Goal: Share content

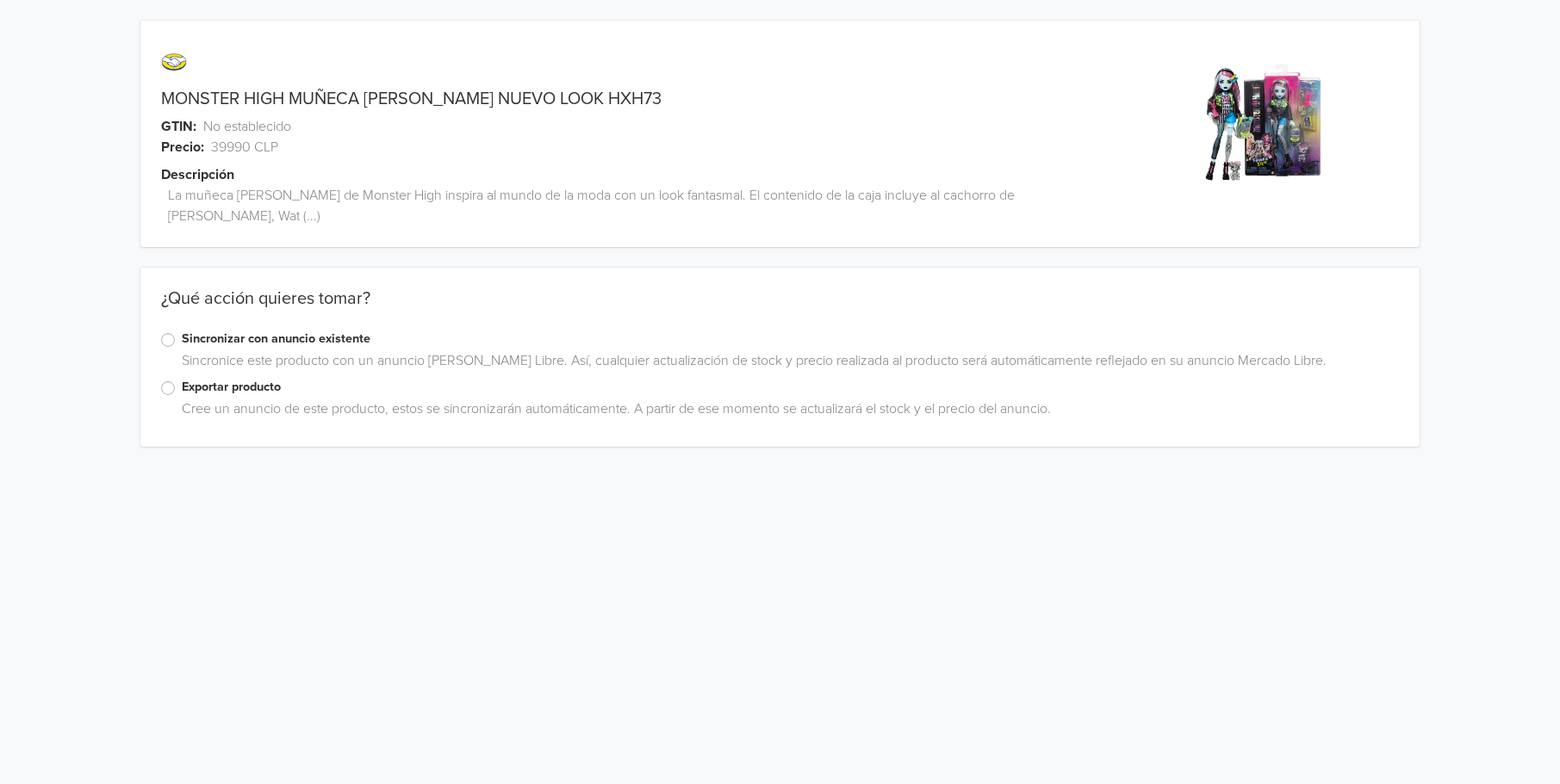
click at [182, 378] on label "Exportar producto" at bounding box center [790, 387] width 1216 height 19
click at [0, 0] on input "Exportar producto" at bounding box center [0, 0] width 0 height 0
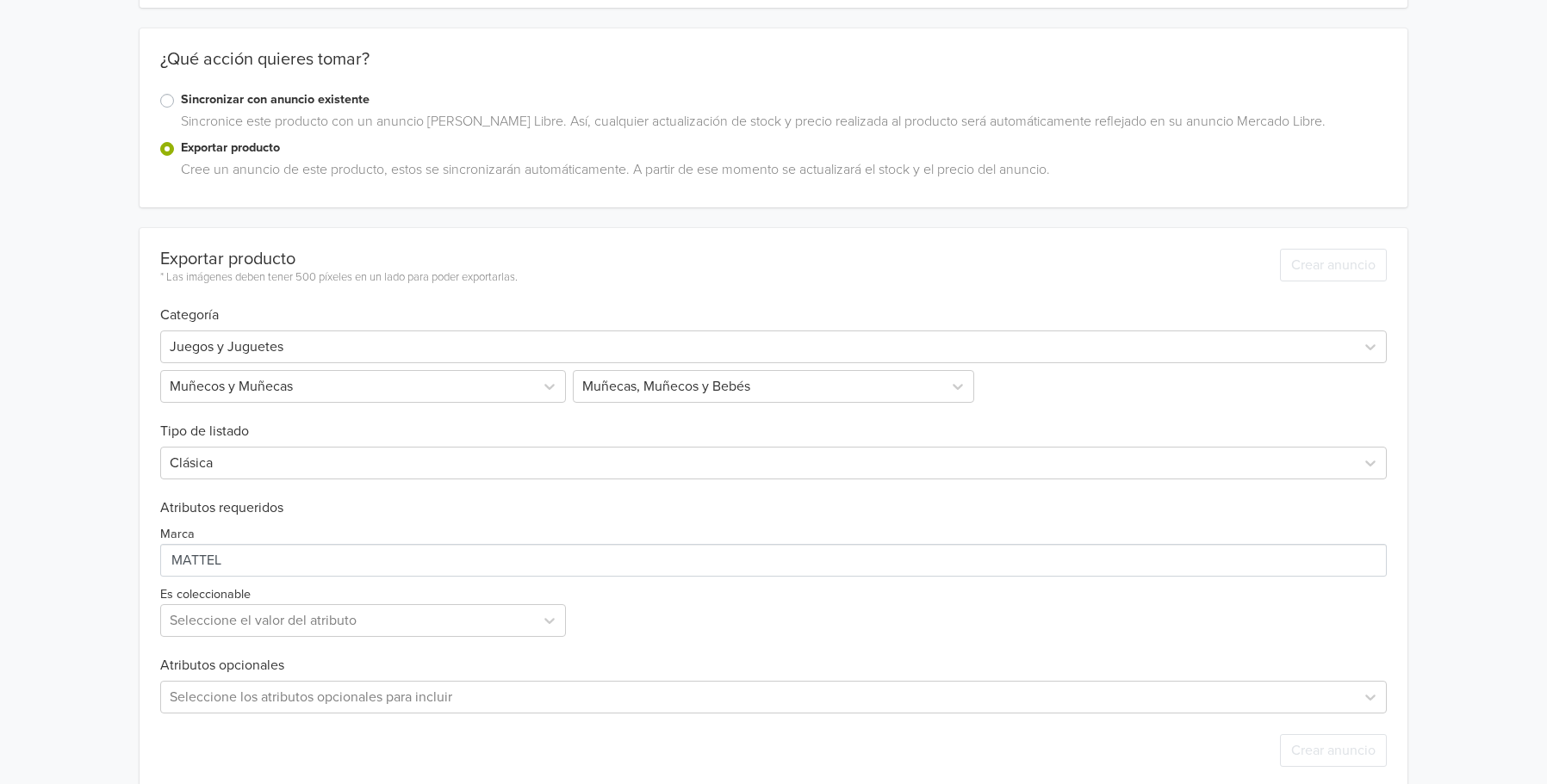
scroll to position [243, 0]
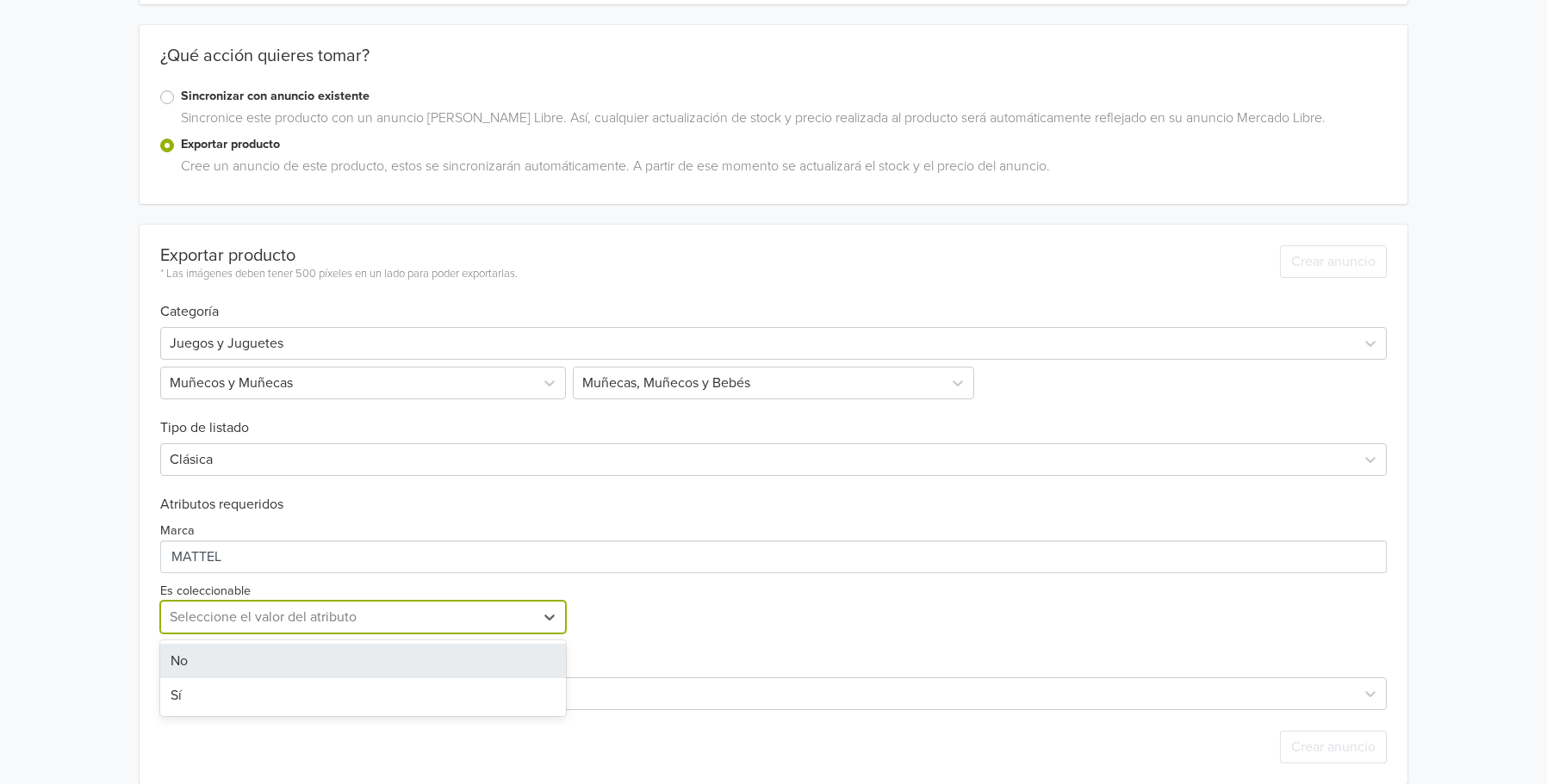
drag, startPoint x: 411, startPoint y: 602, endPoint x: 369, endPoint y: 609, distance: 42.6
click at [410, 605] on div at bounding box center [346, 617] width 355 height 24
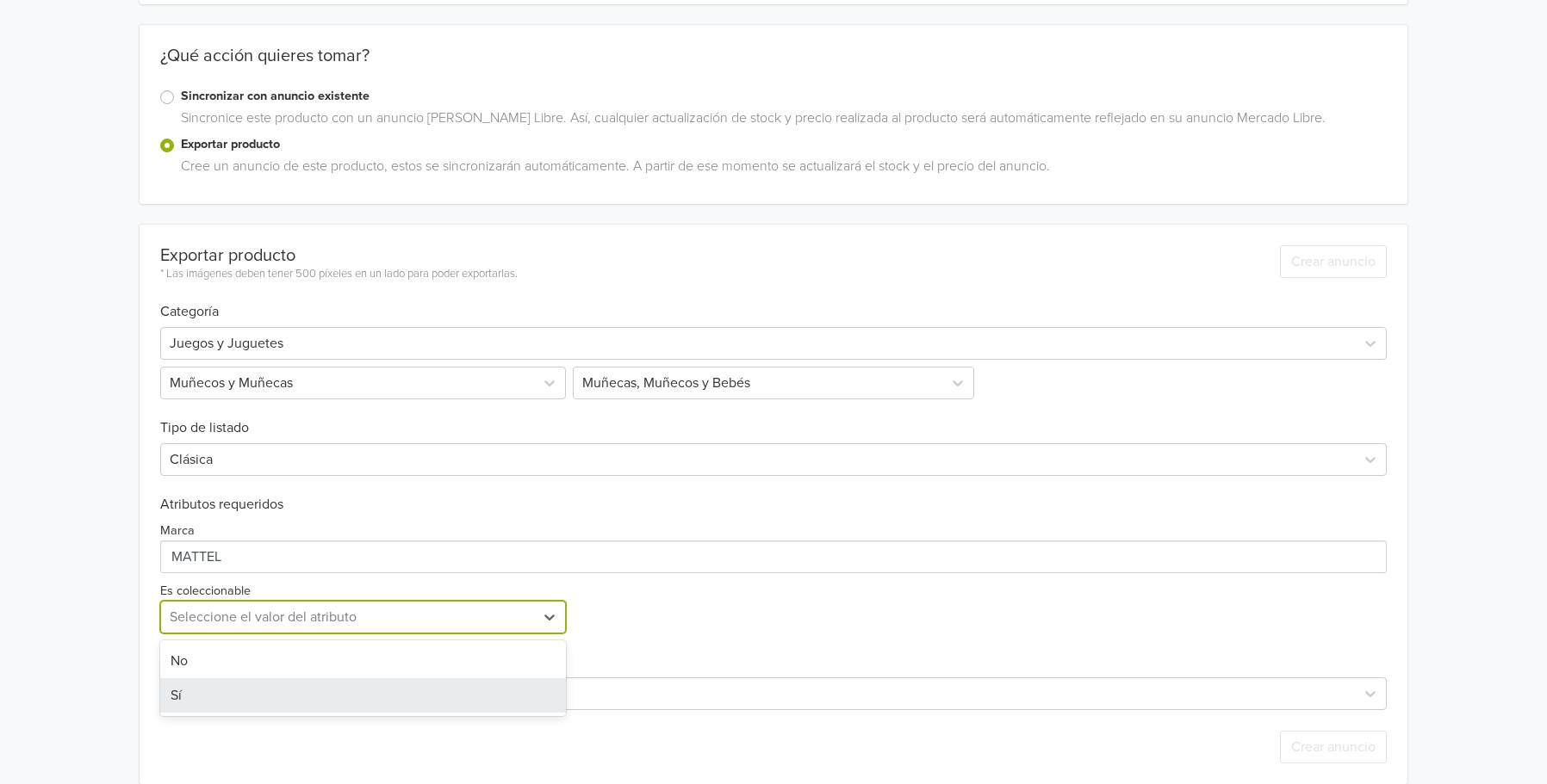
click at [262, 679] on div "Sí" at bounding box center [363, 695] width 406 height 35
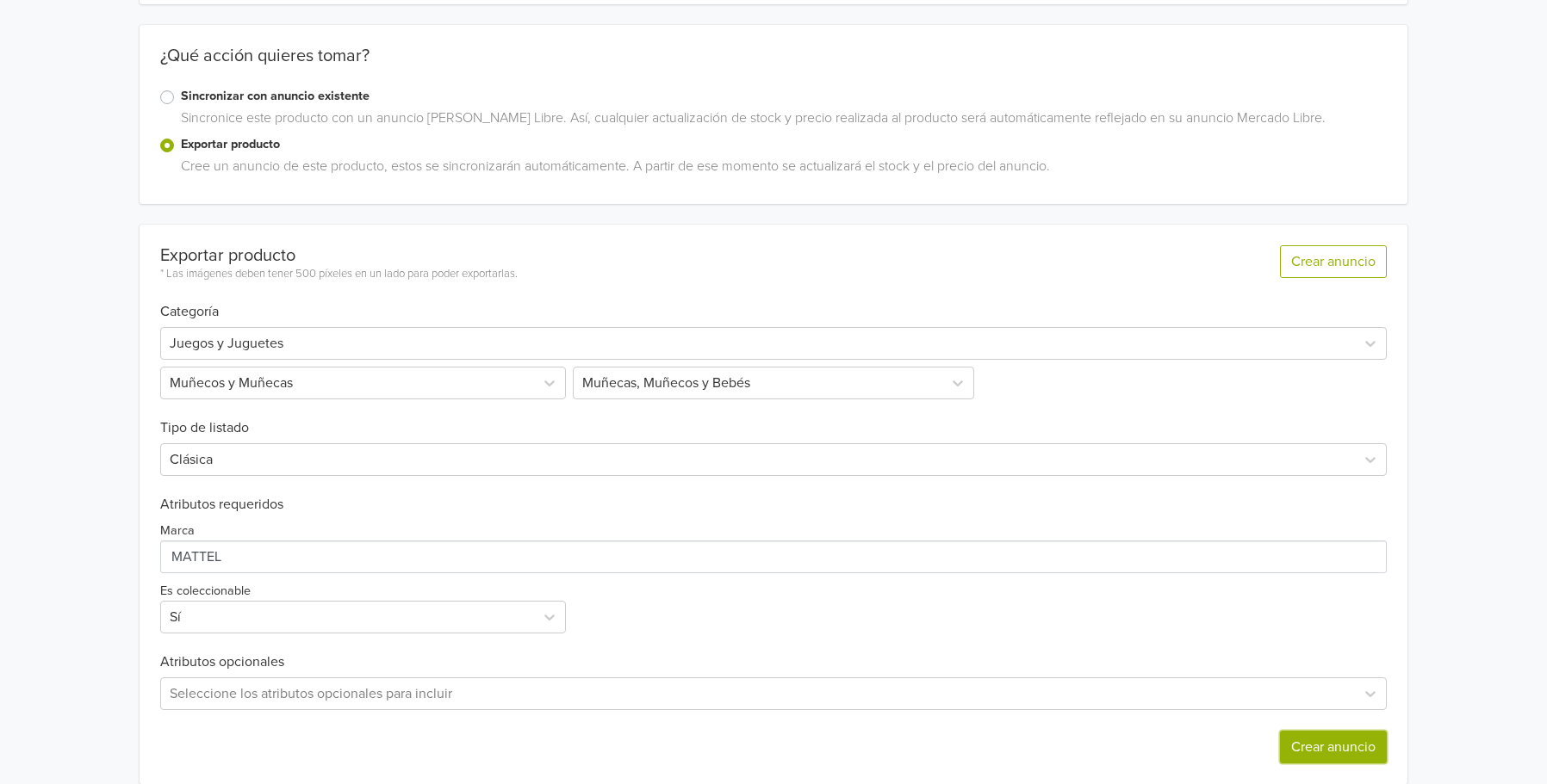
click at [1310, 731] on button "Crear anuncio" at bounding box center [1333, 747] width 107 height 33
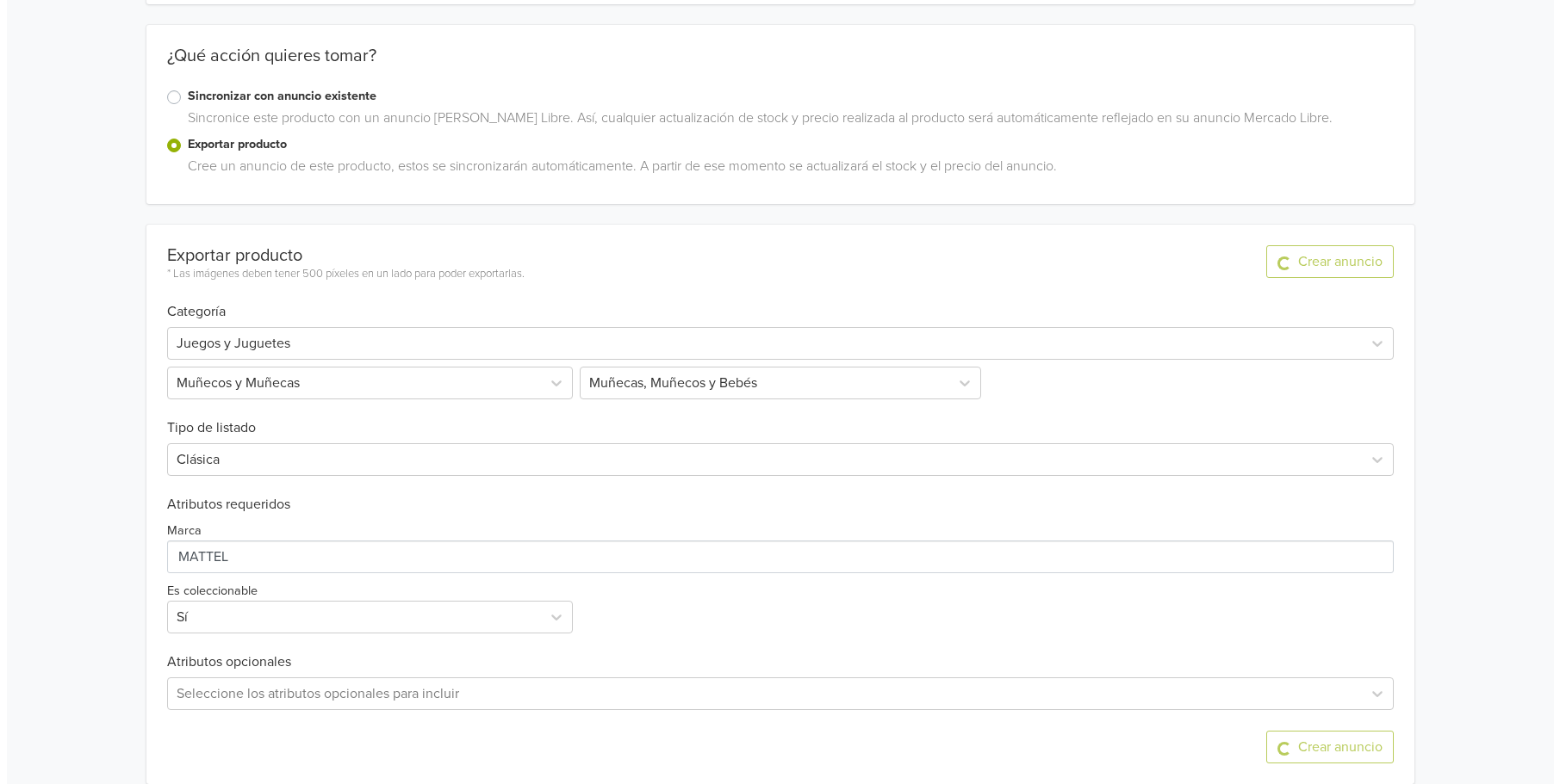
scroll to position [0, 0]
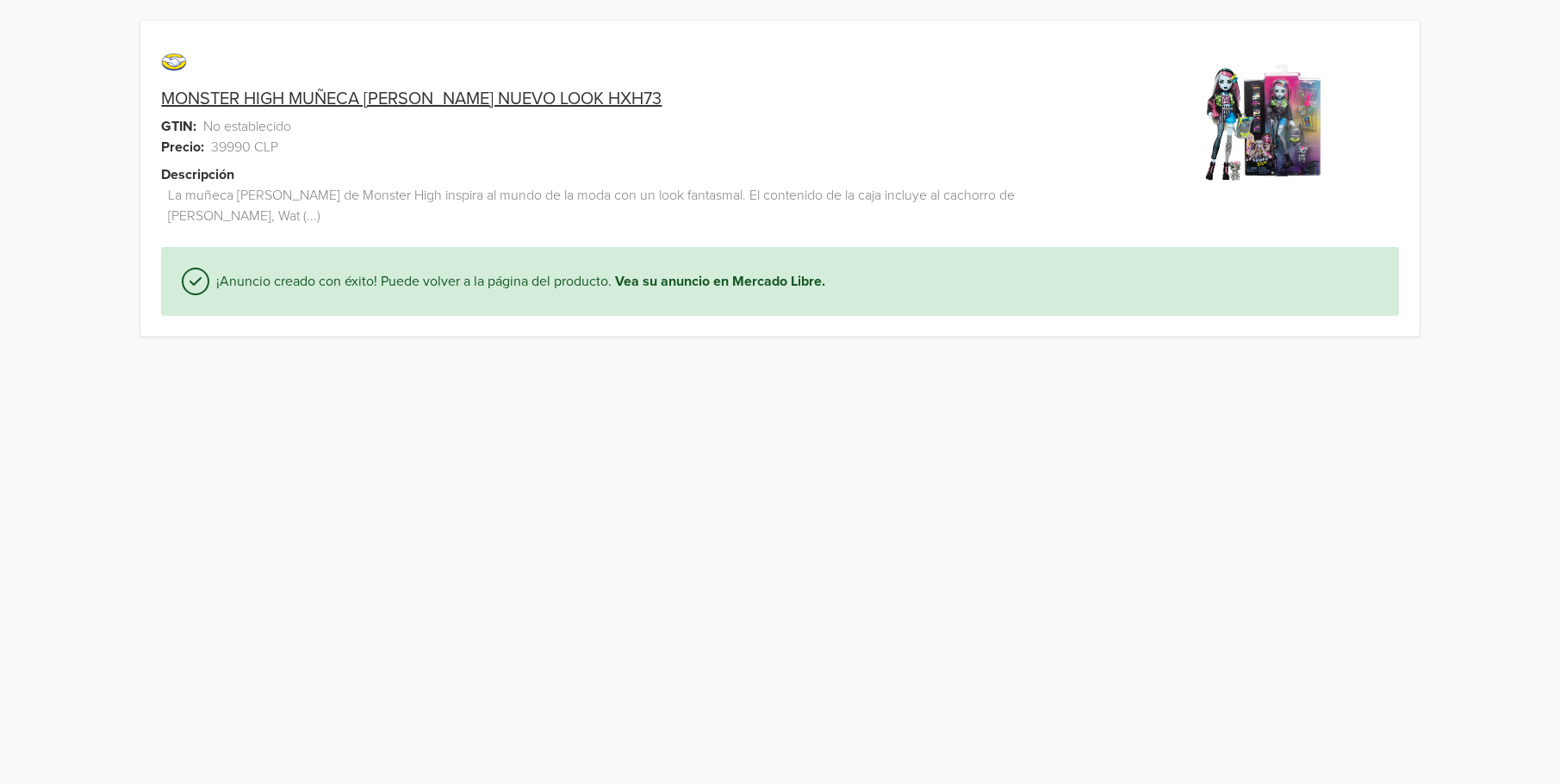
click at [476, 102] on link "MONSTER HIGH MUÑECA [PERSON_NAME] NUEVO LOOK HXH73" at bounding box center [411, 98] width 501 height 20
drag, startPoint x: 616, startPoint y: 106, endPoint x: 163, endPoint y: 105, distance: 453.0
click at [163, 105] on div "MONSTER HIGH MUÑECA [PERSON_NAME] NUEVO LOOK HXH73" at bounding box center [620, 98] width 959 height 20
copy link "MONSTER HIGH MUÑECA [PERSON_NAME] NUEVO LOOK HXH73"
